Goal: Task Accomplishment & Management: Manage account settings

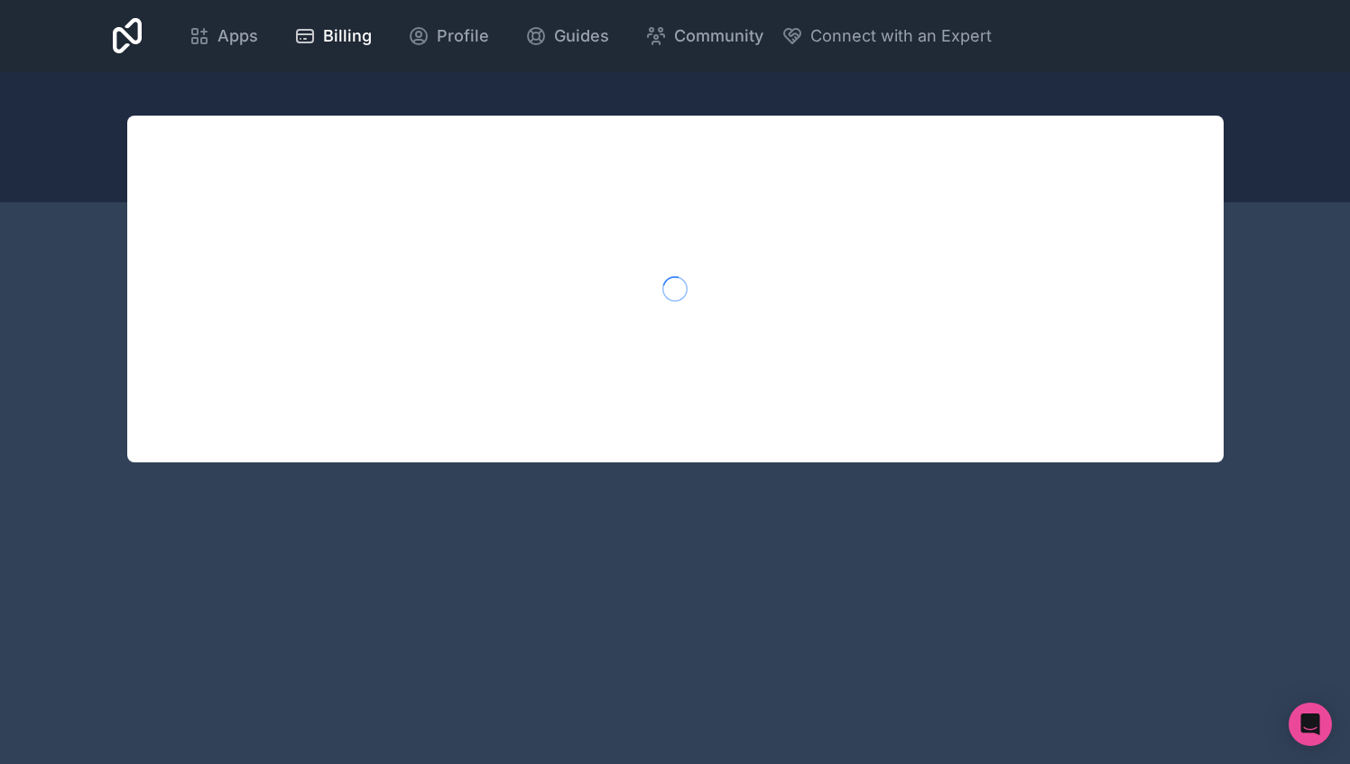
click at [323, 32] on span "Billing" at bounding box center [347, 35] width 49 height 25
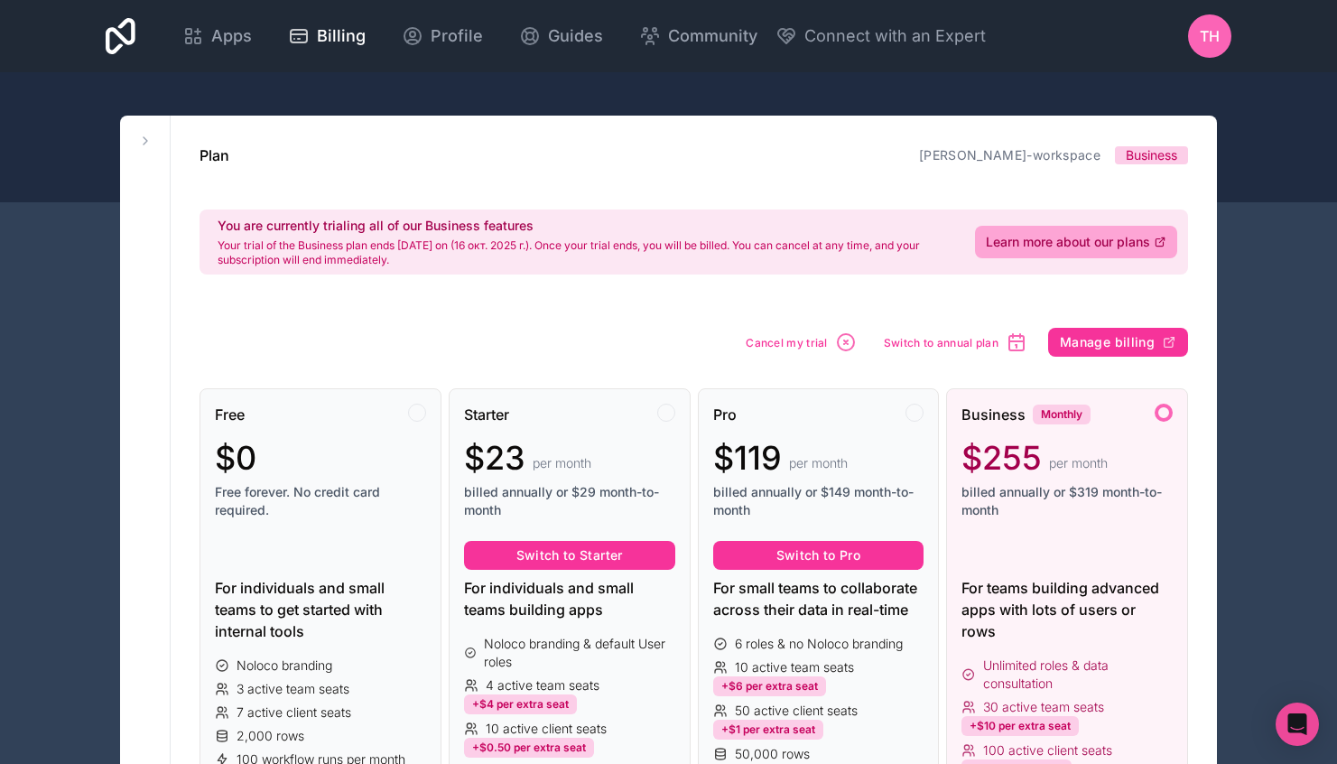
click at [1067, 241] on span "Learn more about our plans" at bounding box center [1068, 242] width 164 height 18
click at [801, 341] on span "Cancel my trial" at bounding box center [787, 343] width 82 height 14
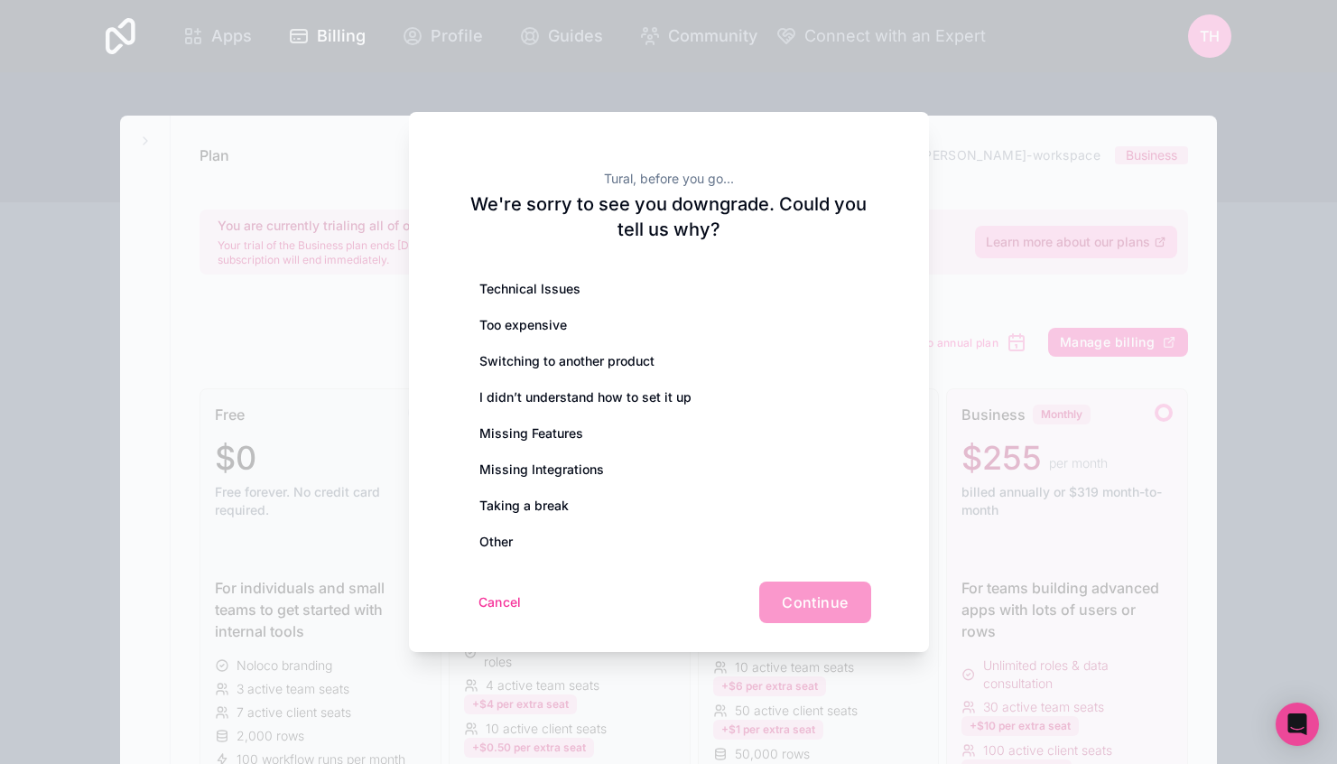
click at [520, 289] on div "Technical Issues" at bounding box center [669, 289] width 404 height 36
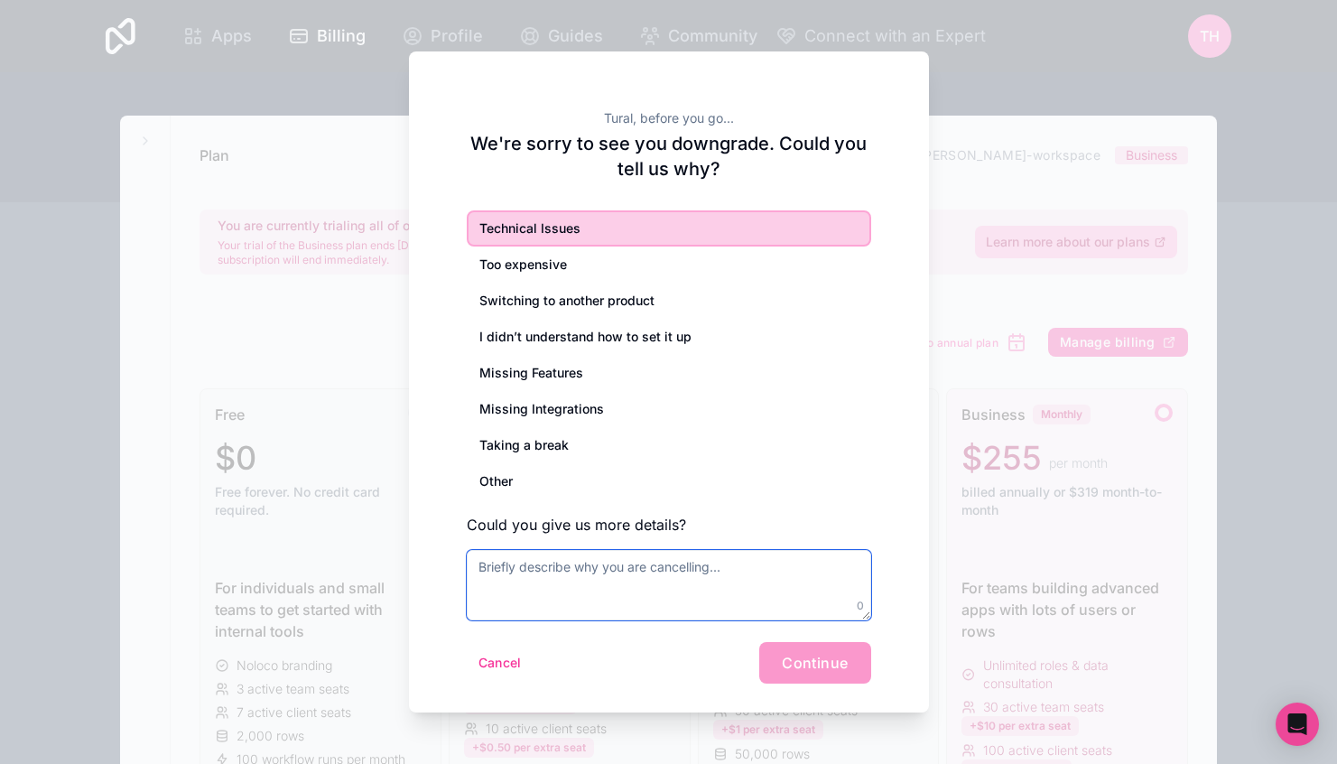
click at [634, 582] on textarea at bounding box center [669, 585] width 404 height 70
click at [477, 565] on textarea "Real time" at bounding box center [669, 585] width 404 height 70
click at [570, 565] on textarea "no Real time" at bounding box center [669, 585] width 404 height 70
type textarea "no Real time supabase"
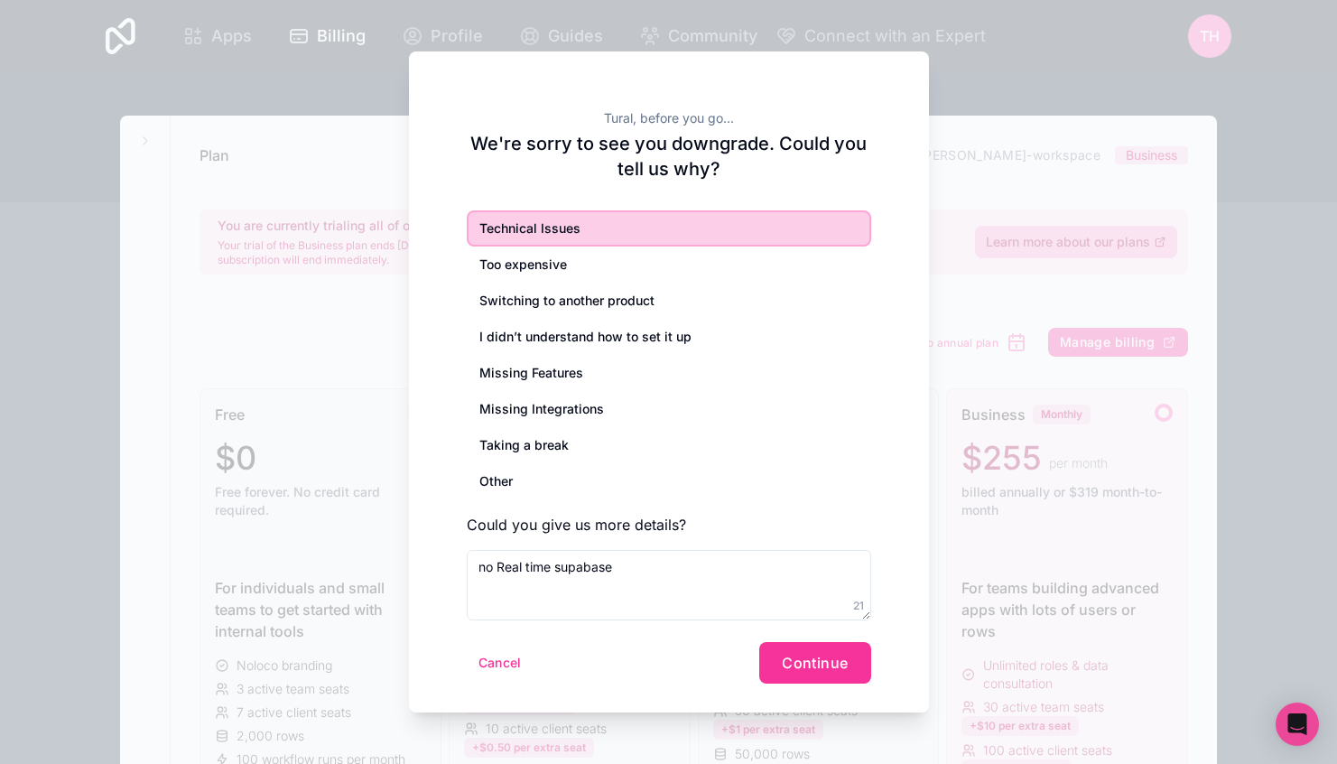
click at [785, 658] on span "Continue" at bounding box center [815, 662] width 66 height 18
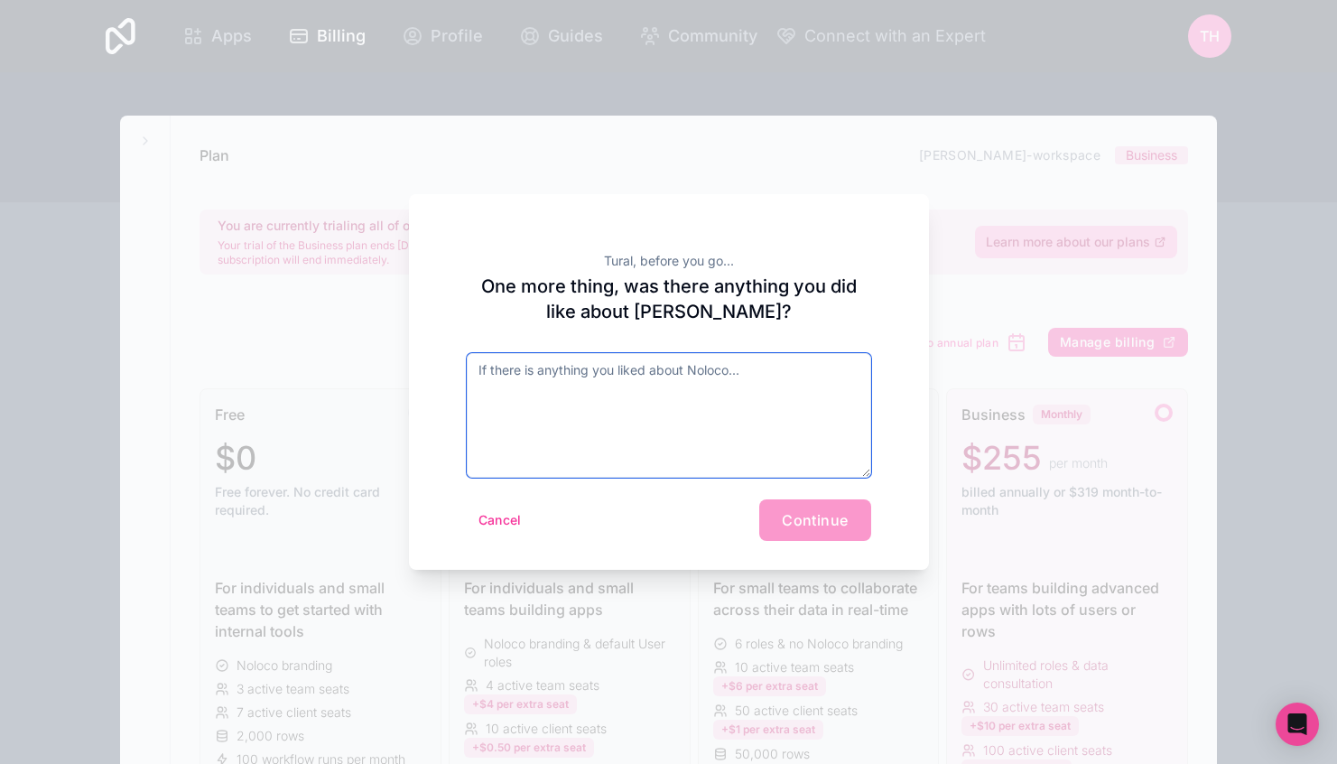
click at [625, 386] on textarea at bounding box center [669, 415] width 404 height 125
type textarea "4"
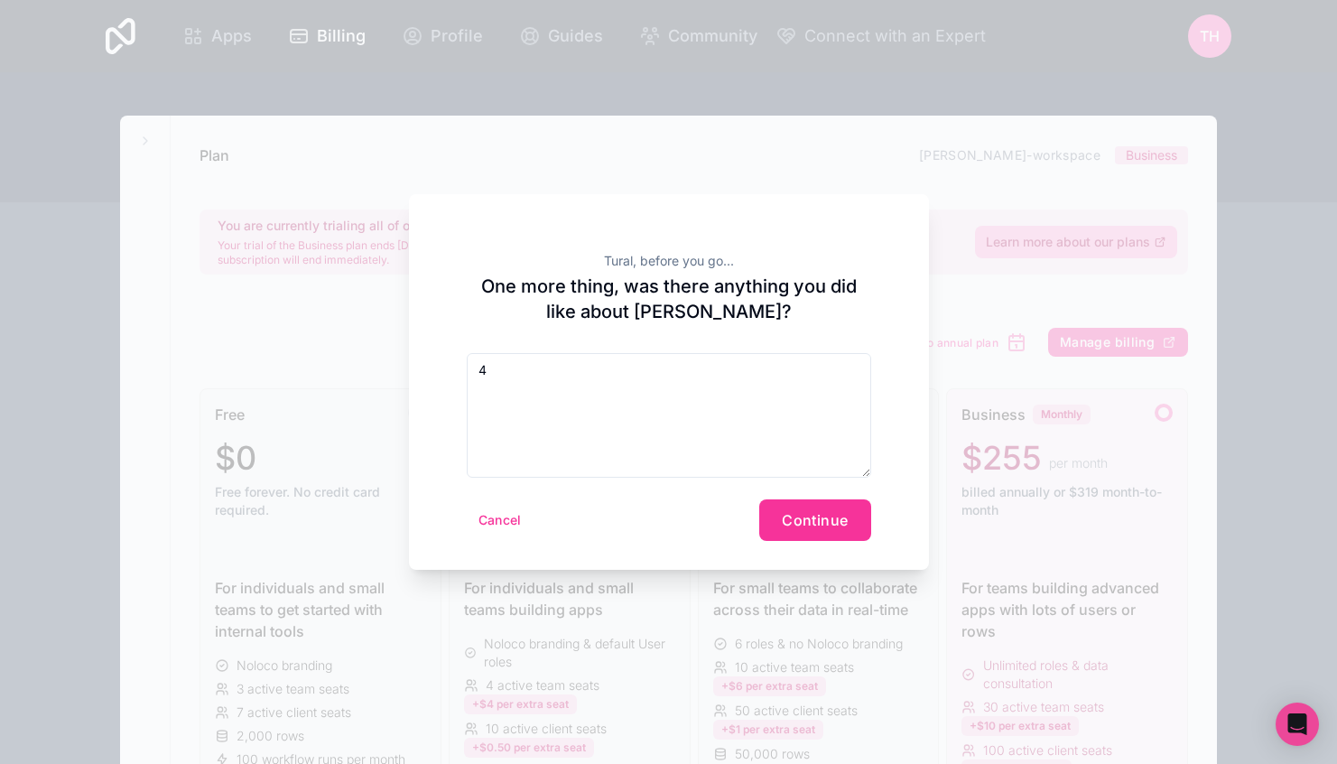
click at [848, 524] on button "Continue" at bounding box center [814, 520] width 111 height 42
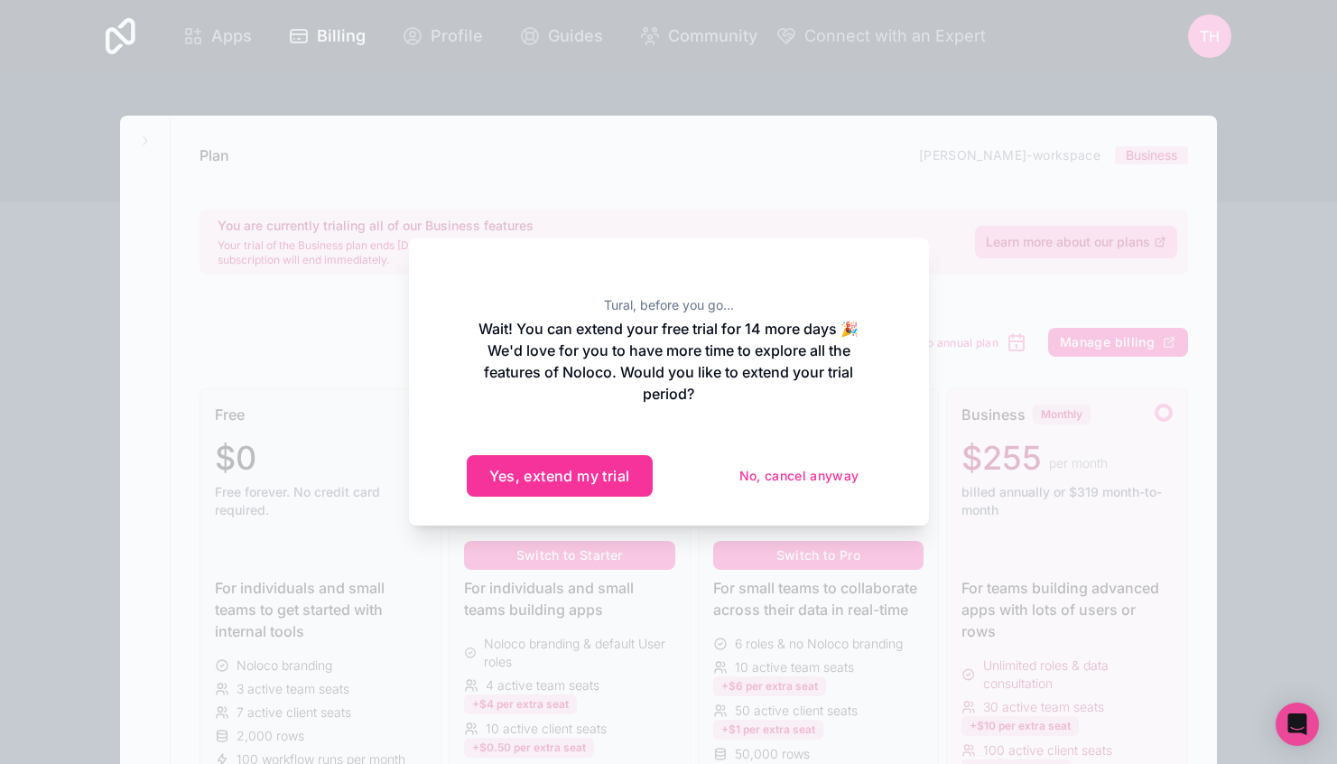
click at [792, 477] on button "No, cancel anyway" at bounding box center [799, 475] width 144 height 29
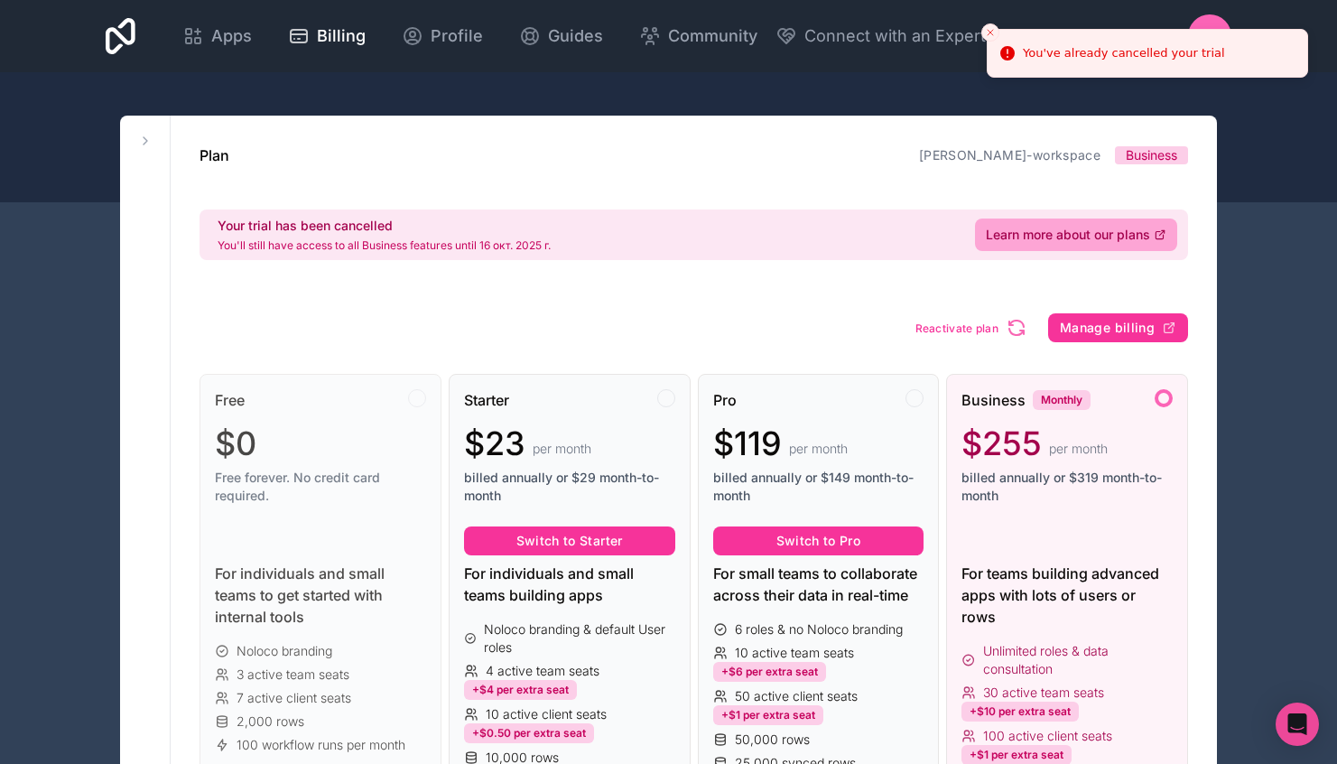
click at [222, 40] on span "Apps" at bounding box center [231, 35] width 41 height 25
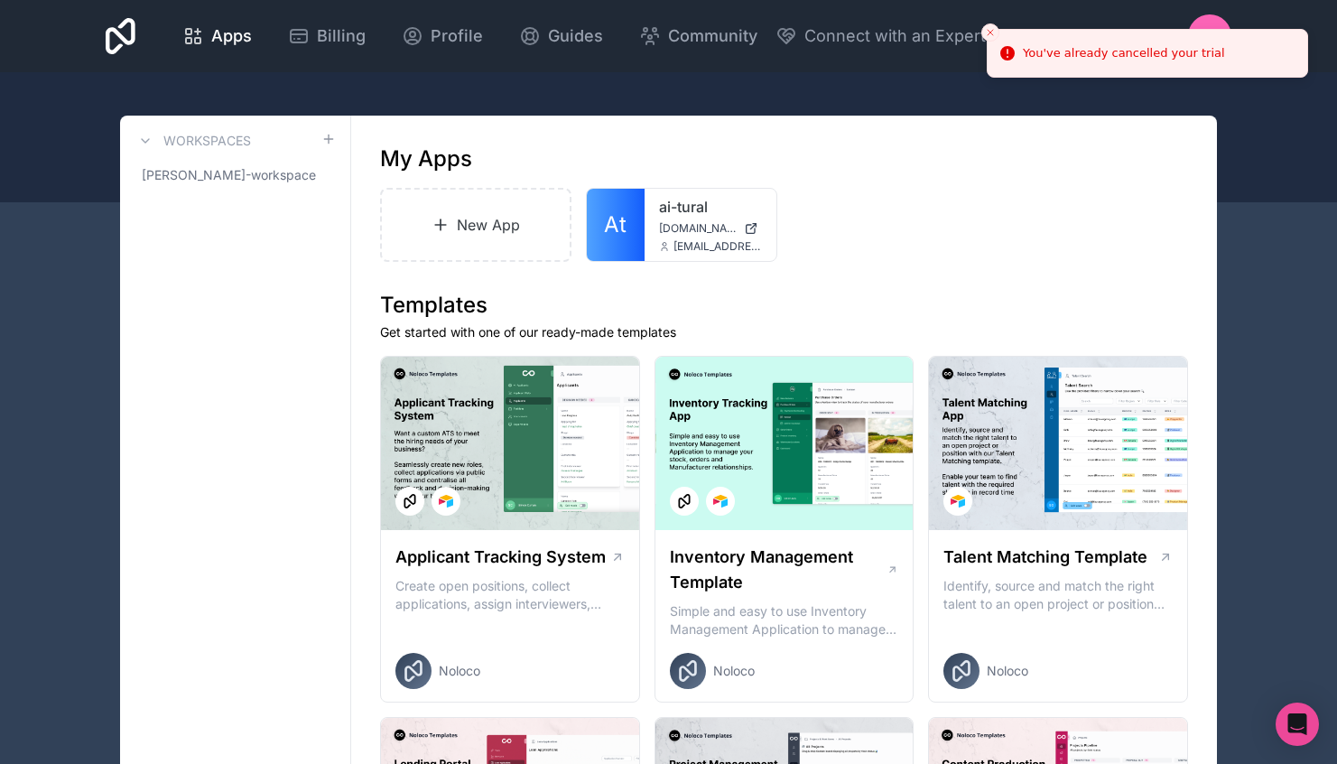
click at [0, 0] on icon at bounding box center [0, 0] width 0 height 0
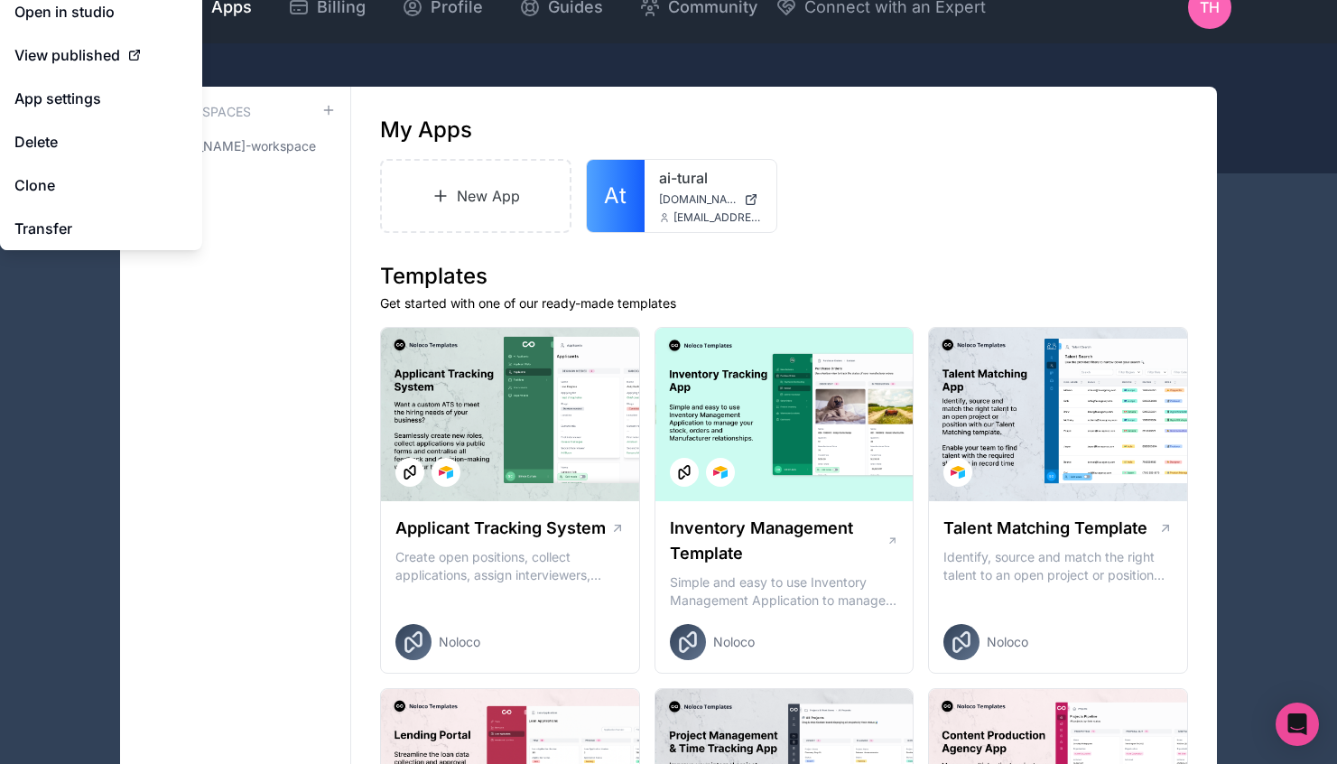
scroll to position [30, 0]
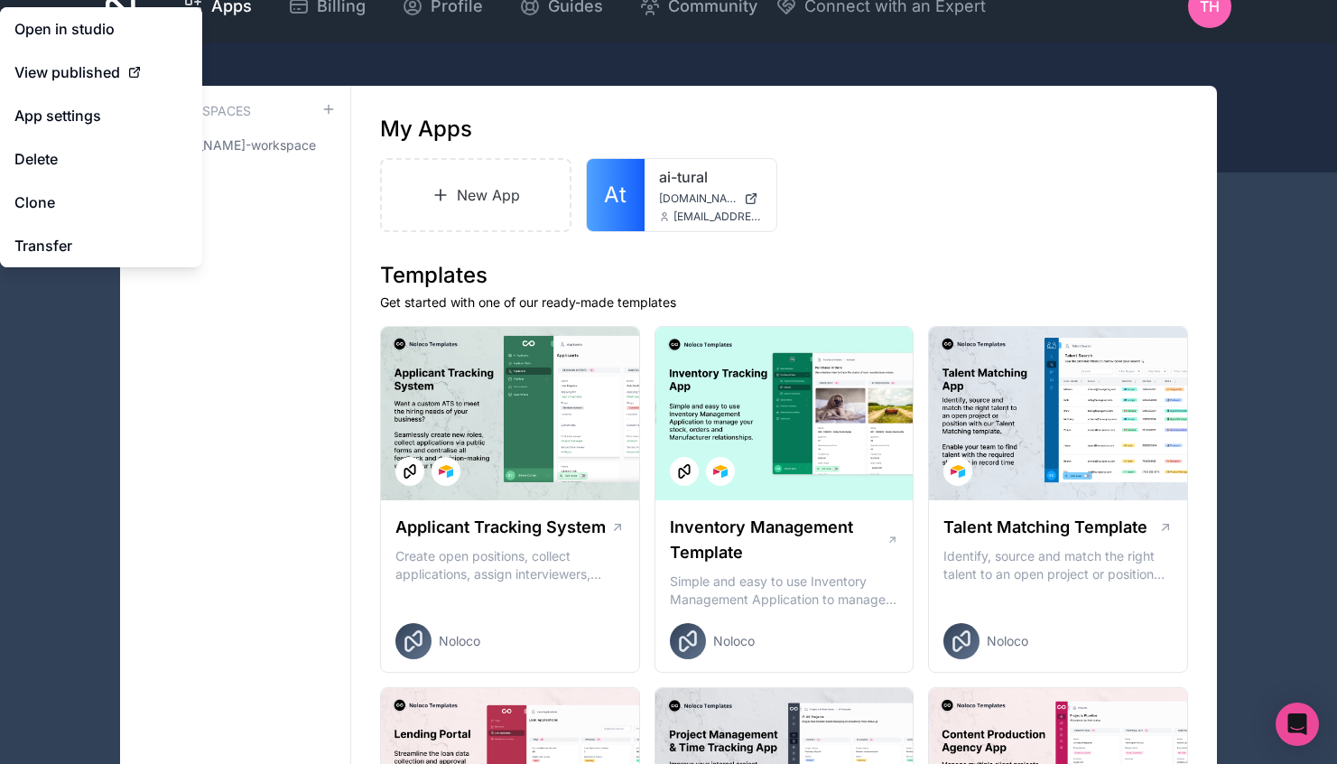
click at [0, 0] on div at bounding box center [0, 0] width 0 height 0
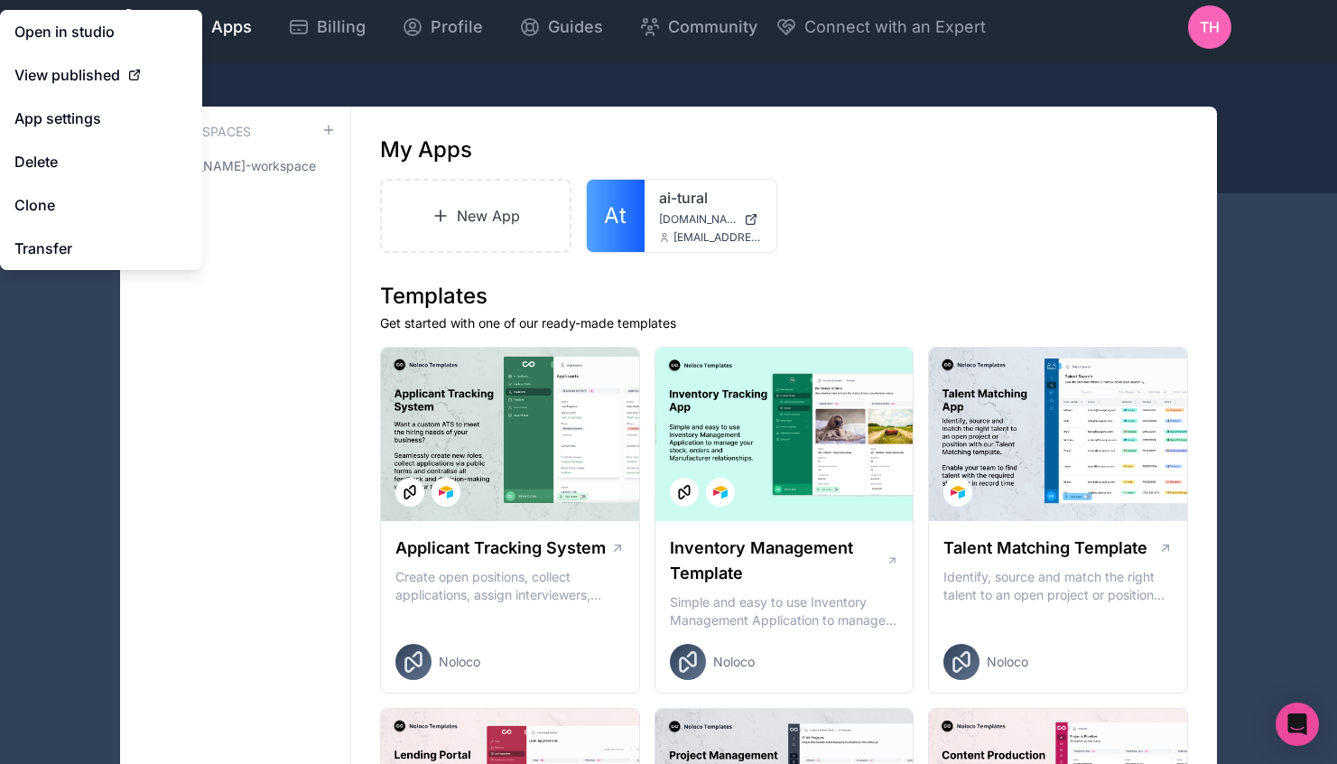
scroll to position [7, 0]
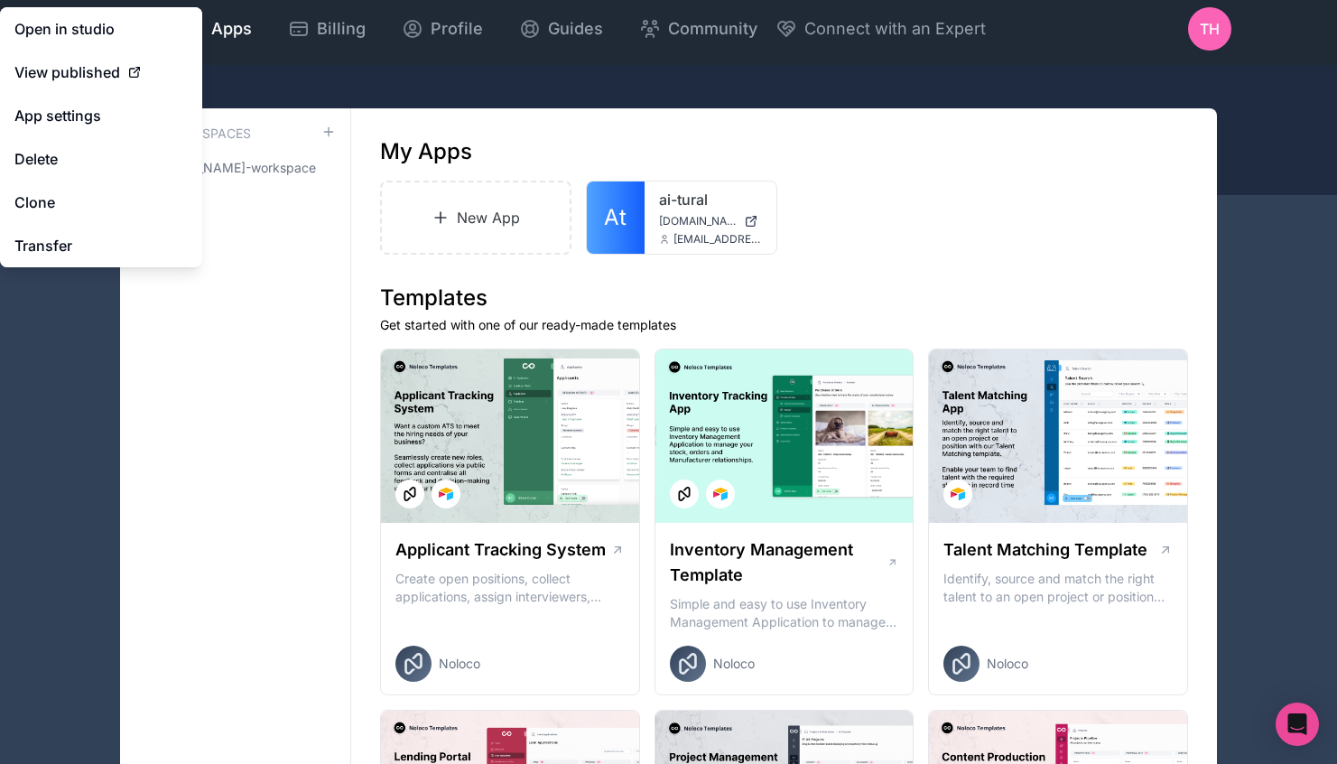
click at [54, 156] on button "Delete" at bounding box center [101, 158] width 202 height 43
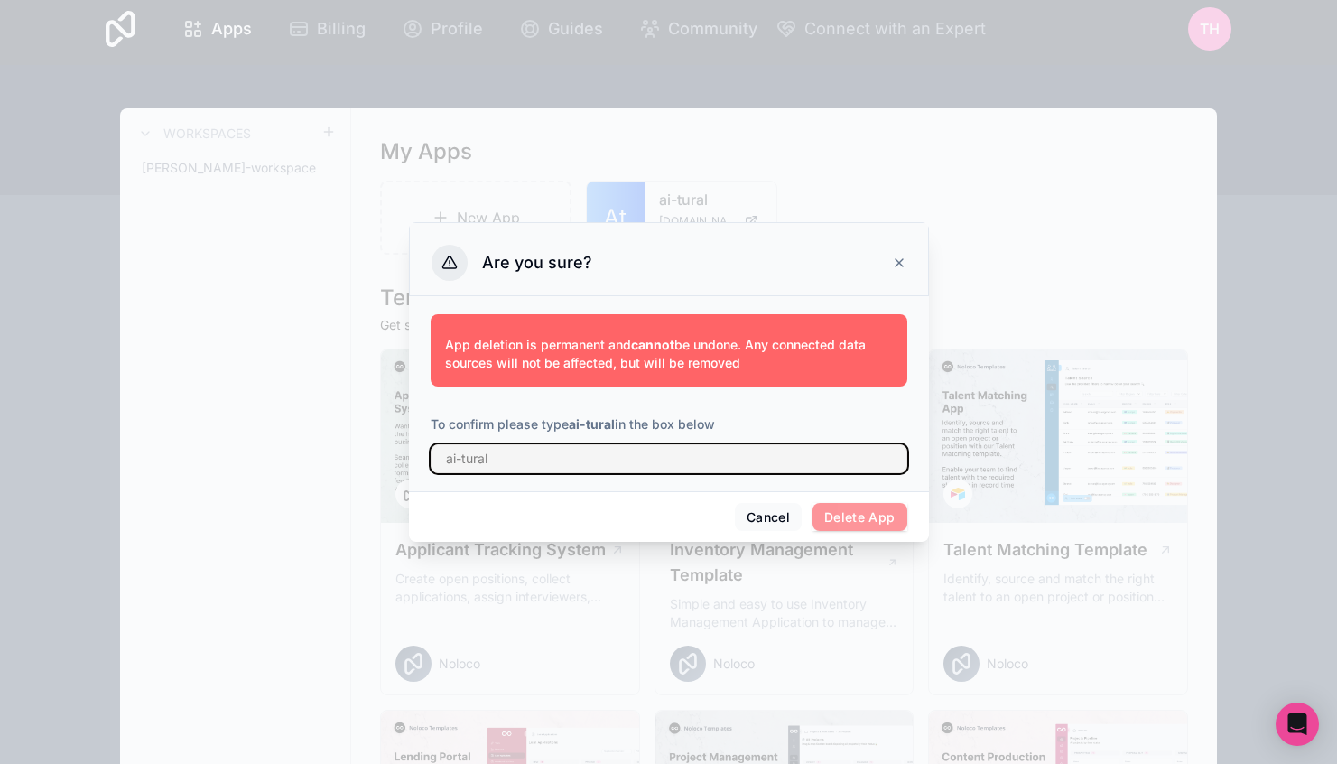
drag, startPoint x: 526, startPoint y: 454, endPoint x: 404, endPoint y: 449, distance: 122.0
click at [404, 449] on div "Are you sure? App deletion is permanent and cannot be undone. Any connected dat…" at bounding box center [668, 382] width 1337 height 764
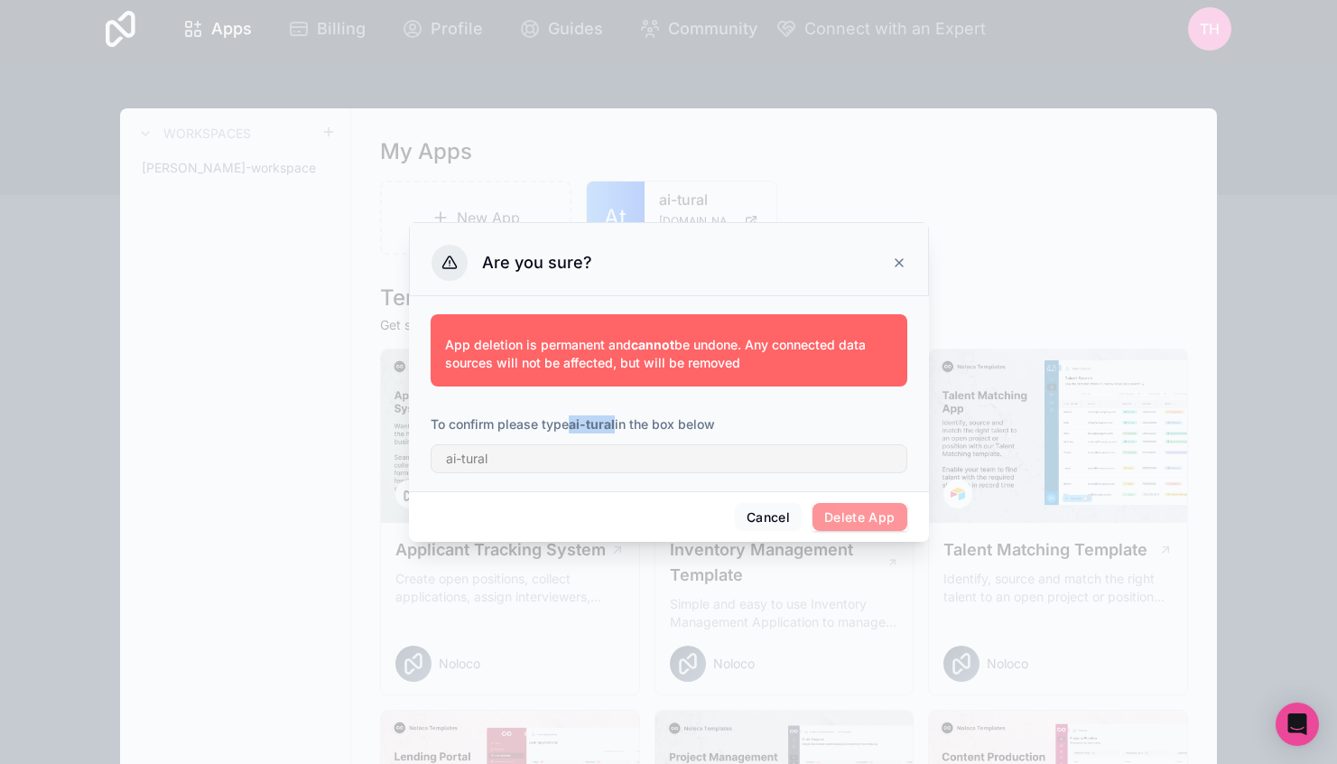
drag, startPoint x: 574, startPoint y: 422, endPoint x: 617, endPoint y: 422, distance: 43.3
click at [617, 422] on p "To confirm please type ai-tural in the box below" at bounding box center [669, 424] width 477 height 18
copy strong "ai-tural"
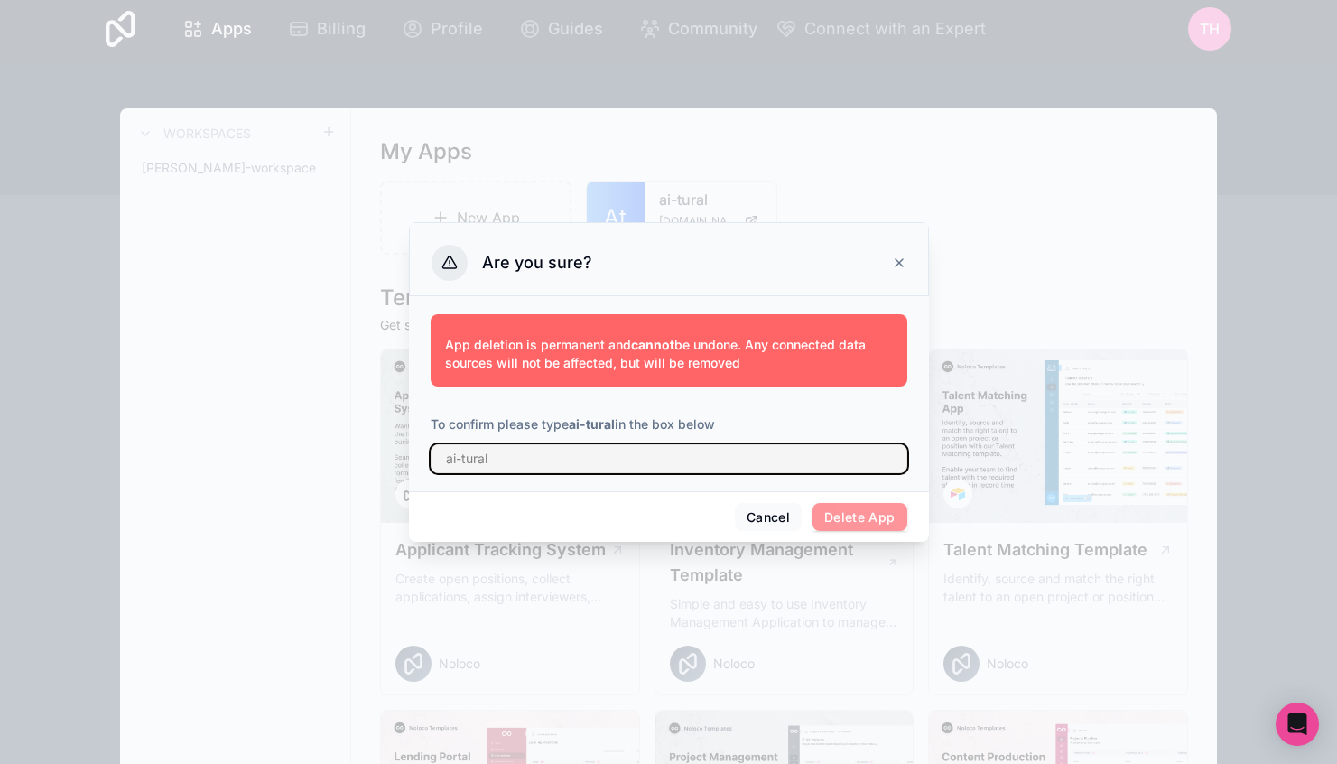
click at [564, 455] on input "text" at bounding box center [669, 458] width 477 height 29
paste input "ai-tural"
type input "ai-tural"
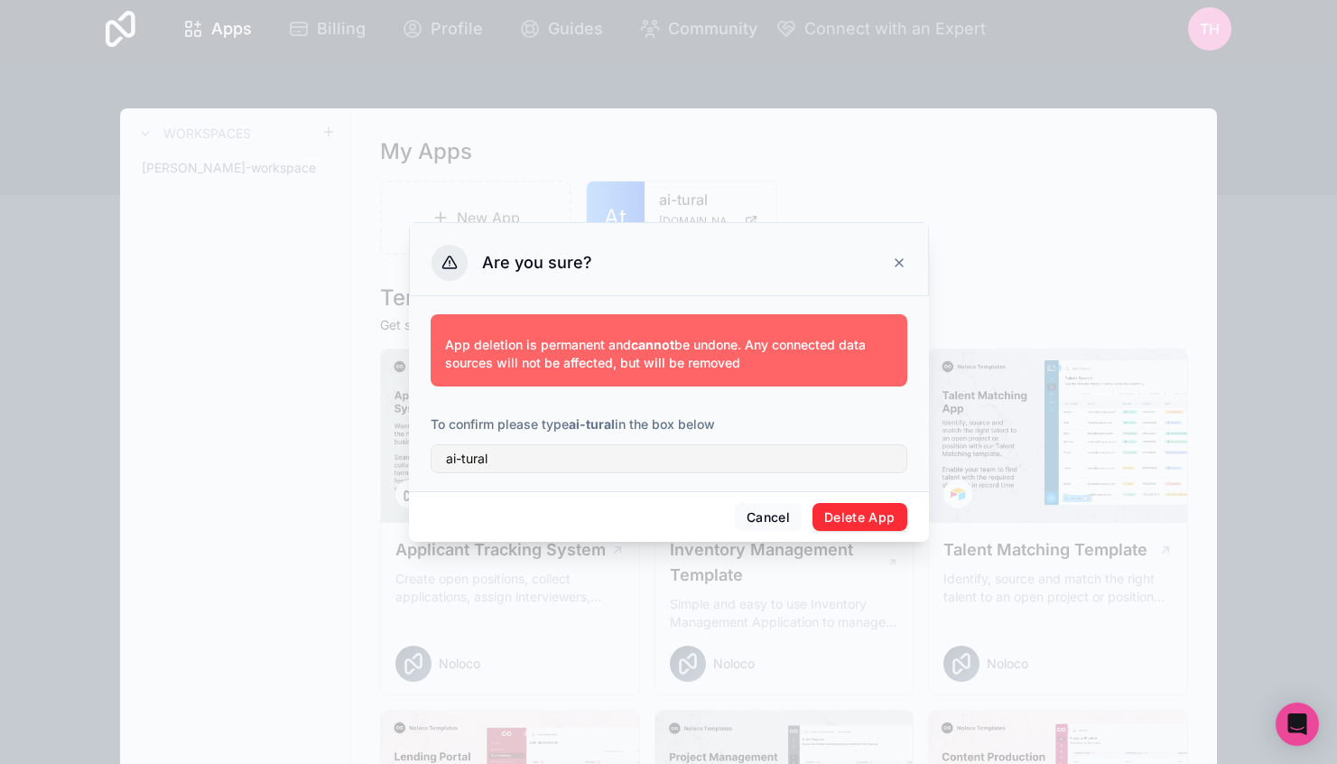
click at [846, 518] on button "Delete App" at bounding box center [859, 517] width 95 height 29
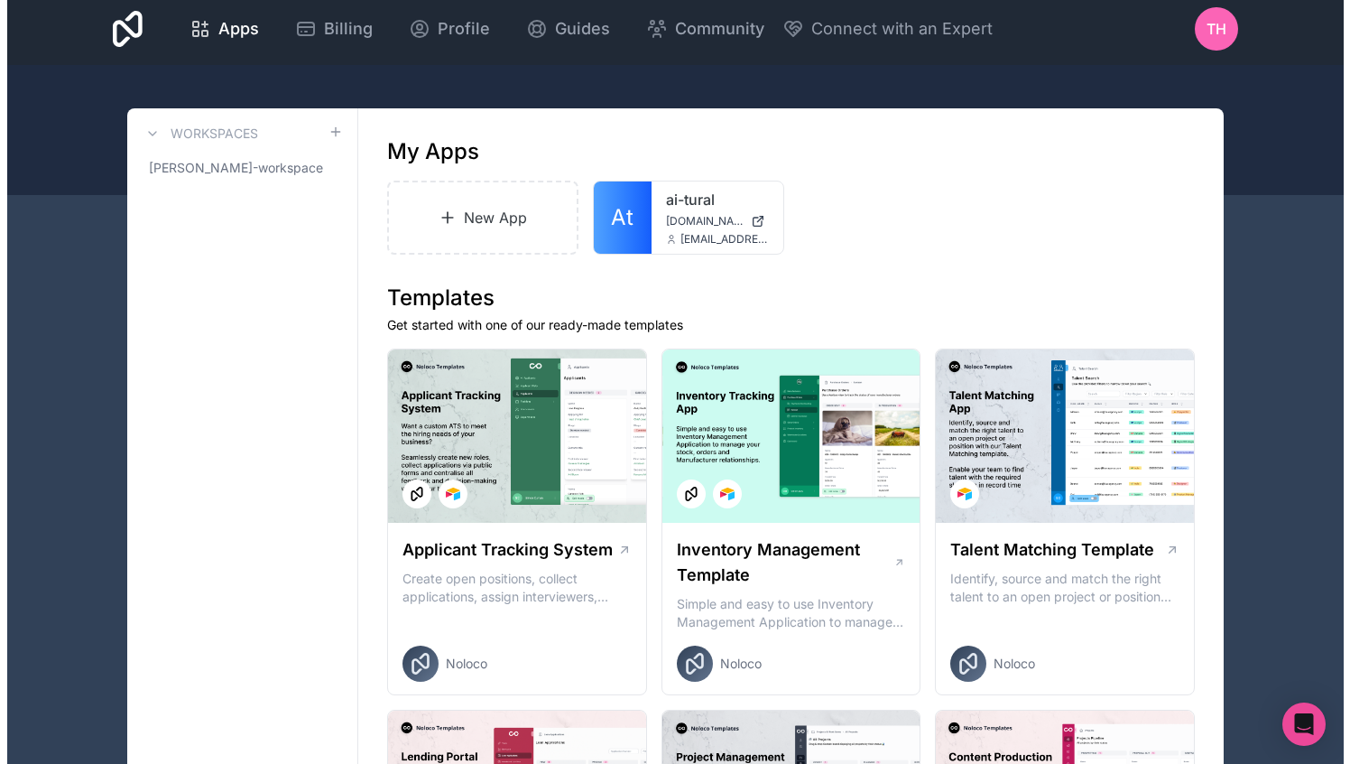
scroll to position [0, 0]
